Goal: Information Seeking & Learning: Learn about a topic

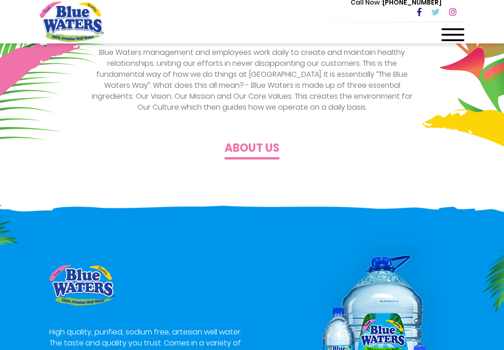
scroll to position [274, 0]
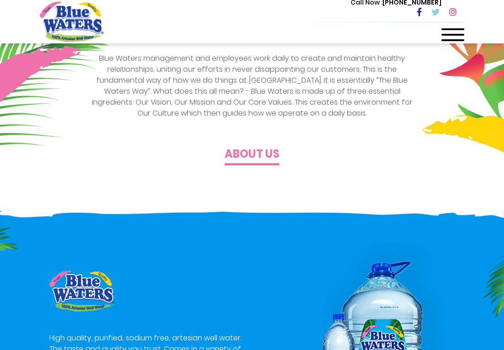
click at [250, 157] on h4 "About us" at bounding box center [252, 154] width 55 height 13
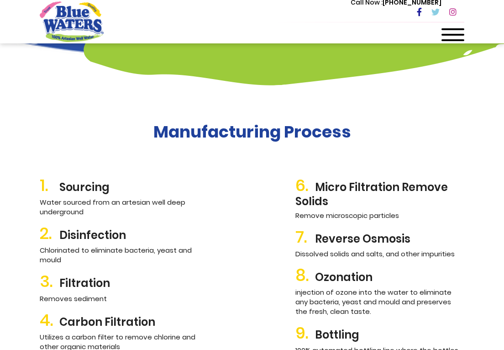
scroll to position [1096, 0]
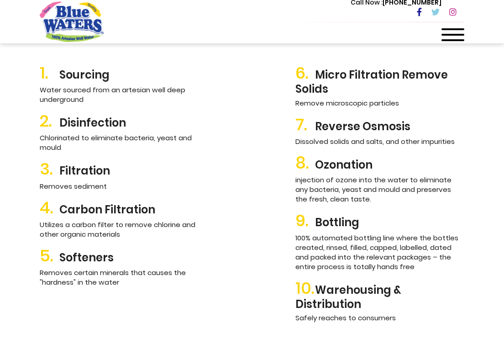
click at [456, 35] on span at bounding box center [453, 35] width 23 height 2
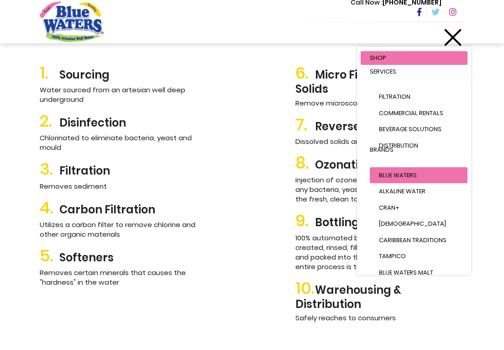
click at [399, 171] on span "Blue Waters" at bounding box center [398, 175] width 38 height 9
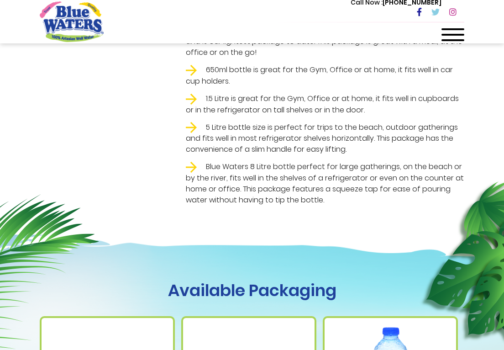
scroll to position [319, 0]
